Goal: Find specific page/section: Find specific page/section

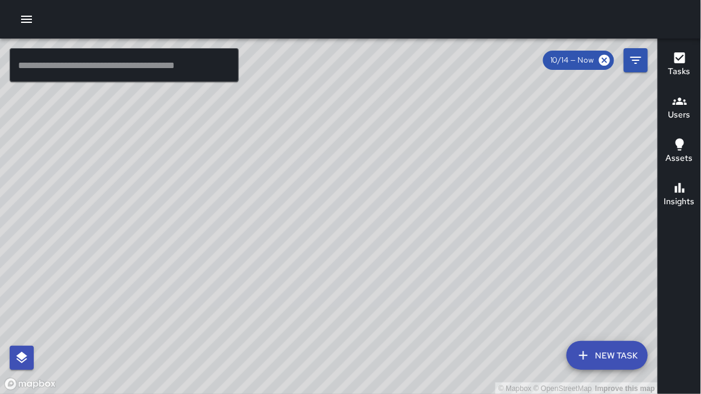
click at [183, 57] on input "text" at bounding box center [124, 65] width 229 height 34
click at [183, 61] on input "text" at bounding box center [124, 65] width 229 height 34
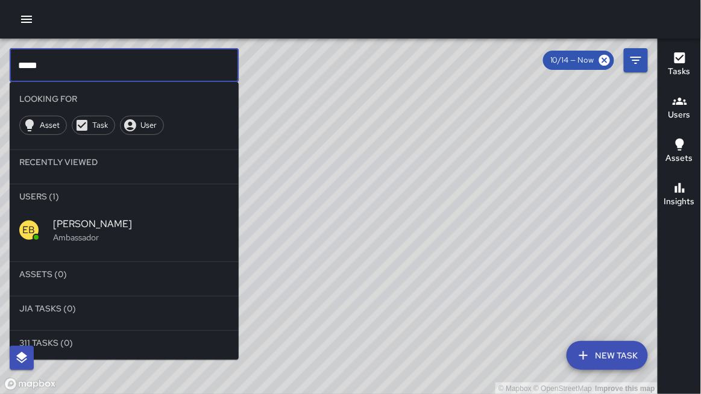
type input "*****"
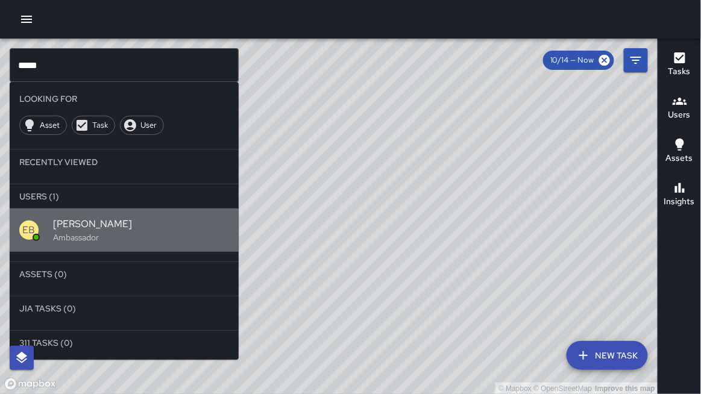
click at [131, 230] on span "[PERSON_NAME]" at bounding box center [141, 224] width 176 height 14
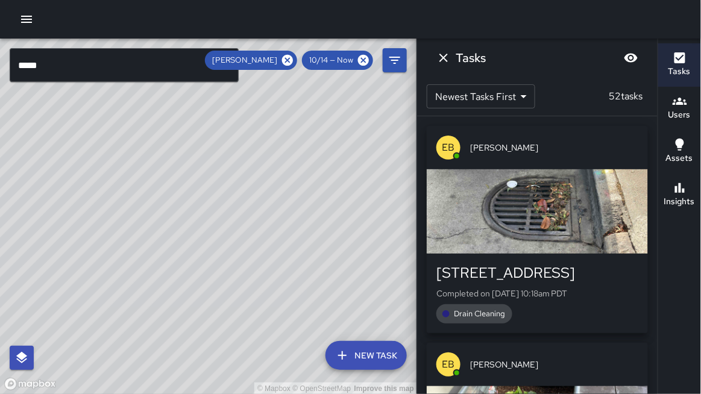
drag, startPoint x: 163, startPoint y: 248, endPoint x: 305, endPoint y: 158, distance: 168.5
click at [305, 157] on div "© Mapbox © OpenStreetMap Improve this map" at bounding box center [208, 217] width 417 height 356
drag, startPoint x: 148, startPoint y: 212, endPoint x: 228, endPoint y: 204, distance: 80.0
click at [228, 204] on div "© Mapbox © OpenStreetMap Improve this map" at bounding box center [208, 217] width 417 height 356
drag, startPoint x: 160, startPoint y: 229, endPoint x: 167, endPoint y: 203, distance: 27.3
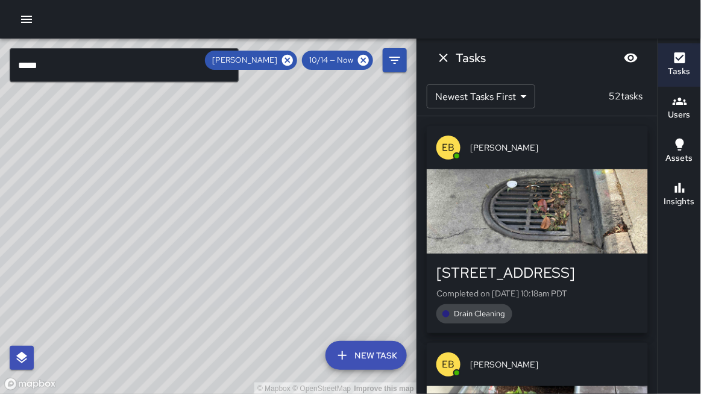
click at [167, 203] on div "© Mapbox © OpenStreetMap Improve this map" at bounding box center [208, 217] width 417 height 356
drag, startPoint x: 170, startPoint y: 157, endPoint x: 165, endPoint y: 168, distance: 11.9
click at [165, 168] on div "© Mapbox © OpenStreetMap Improve this map" at bounding box center [208, 217] width 417 height 356
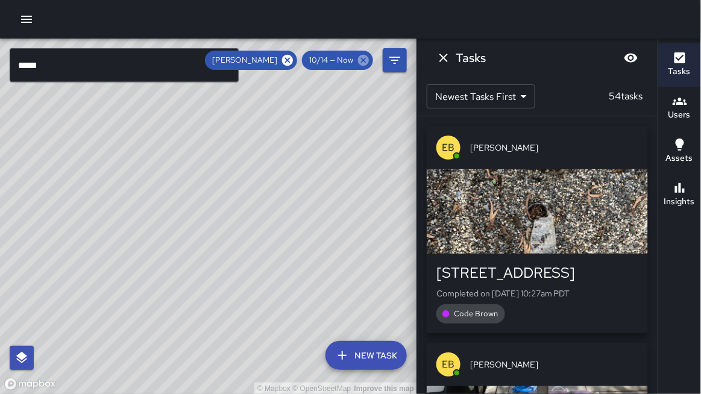
click at [365, 63] on icon at bounding box center [363, 60] width 11 height 11
click at [447, 62] on icon "Dismiss" at bounding box center [443, 58] width 14 height 14
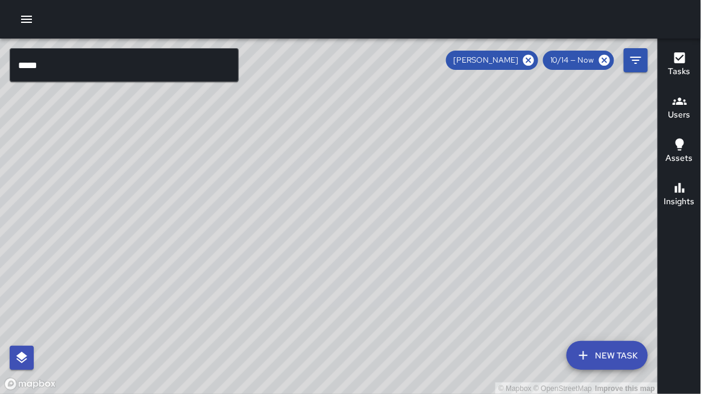
click at [529, 65] on icon at bounding box center [528, 60] width 13 height 13
